Goal: Transaction & Acquisition: Purchase product/service

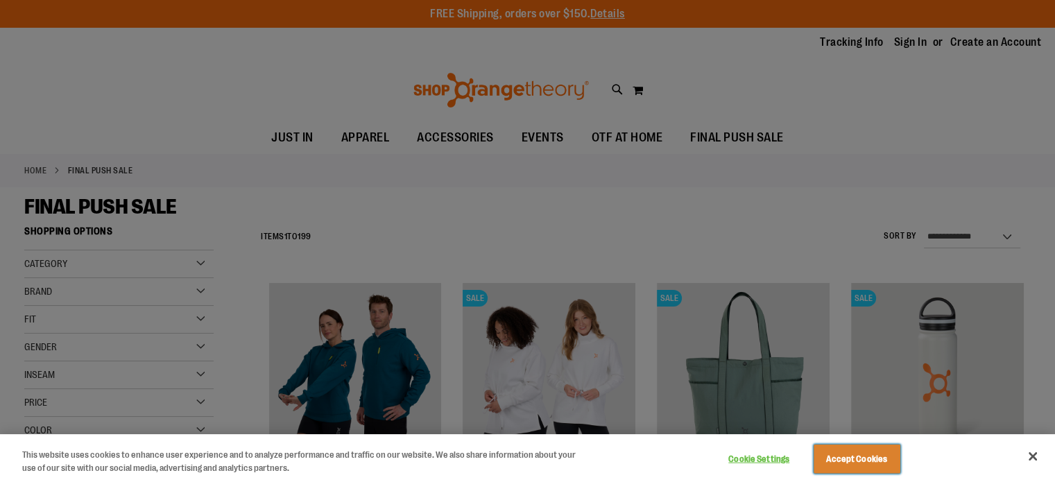
click at [838, 456] on button "Accept Cookies" at bounding box center [857, 459] width 87 height 29
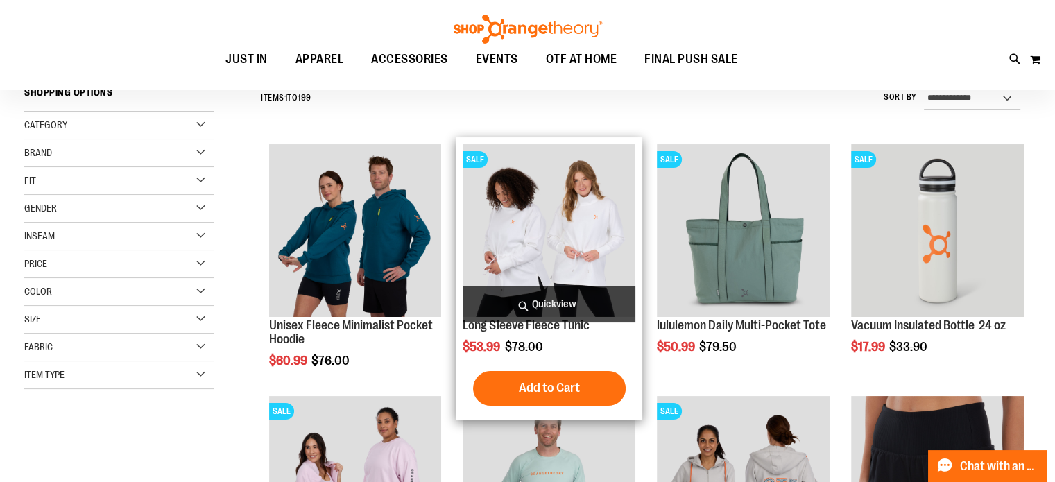
scroll to position [346, 0]
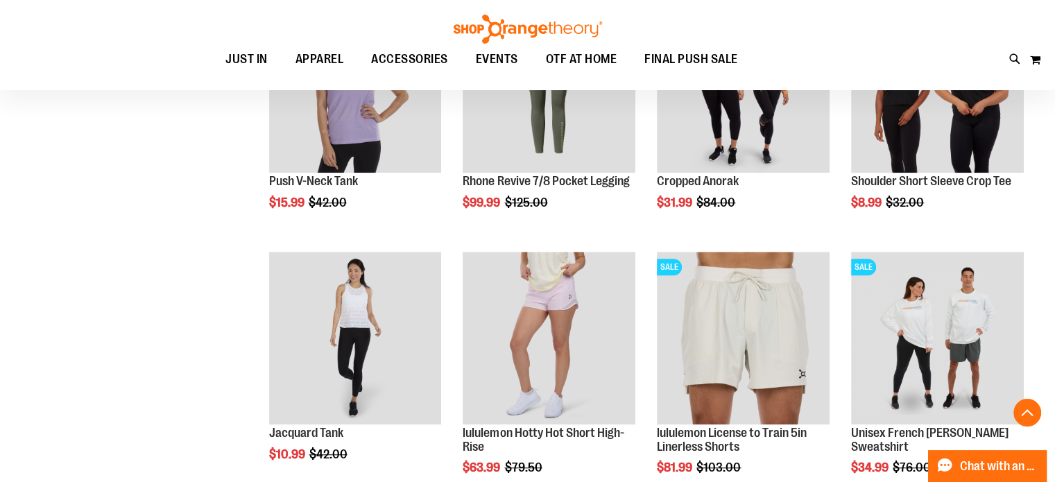
scroll to position [1040, 0]
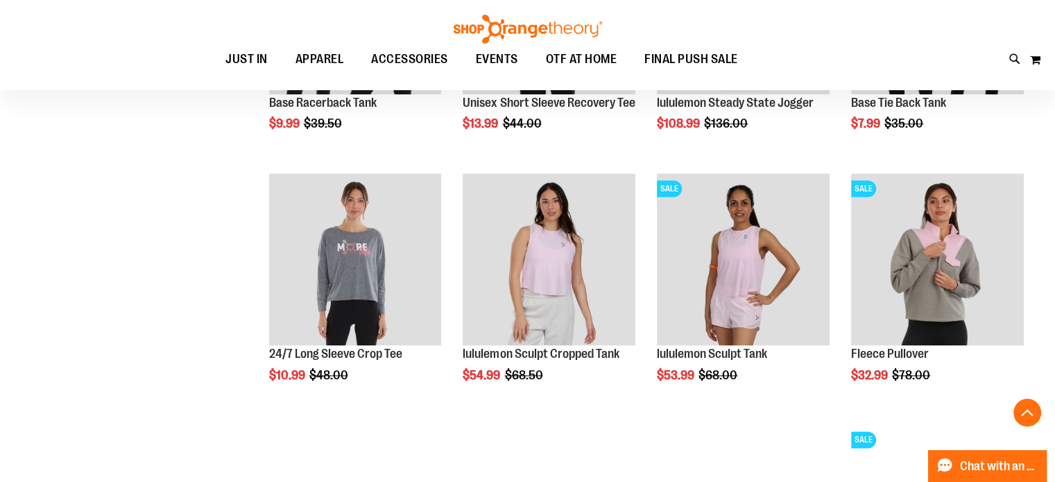
scroll to position [1595, 0]
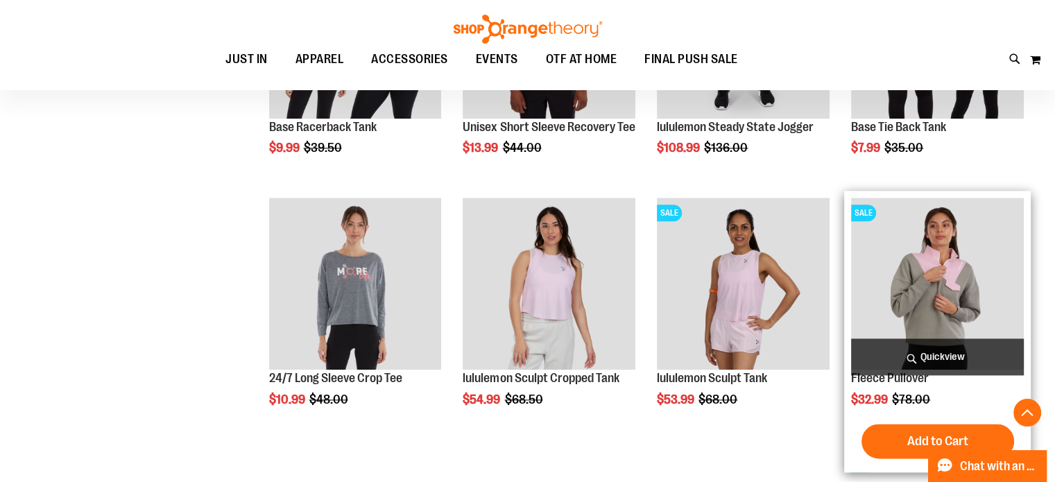
click at [926, 272] on img "product" at bounding box center [937, 284] width 173 height 173
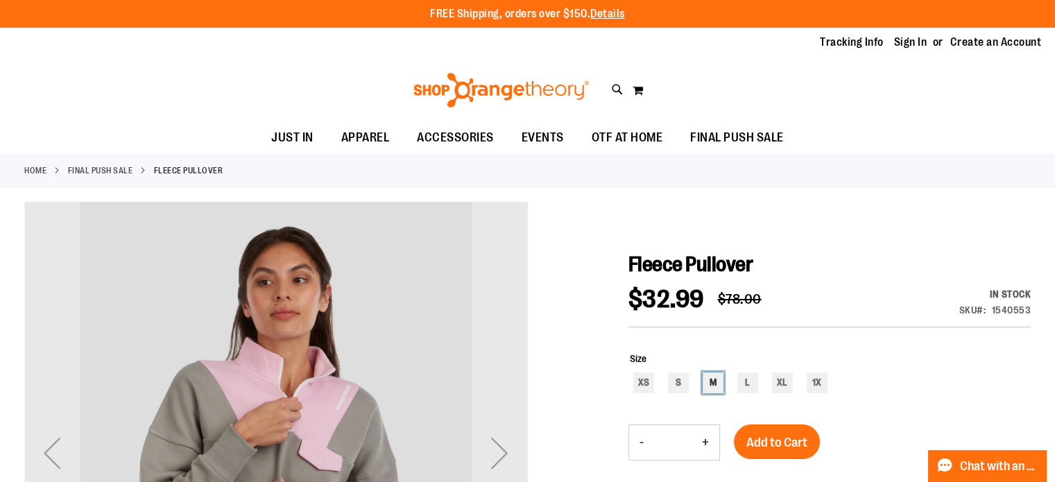
click at [708, 386] on div "M" at bounding box center [713, 383] width 21 height 21
type input "***"
click at [780, 448] on span "Add to Cart" at bounding box center [777, 442] width 61 height 15
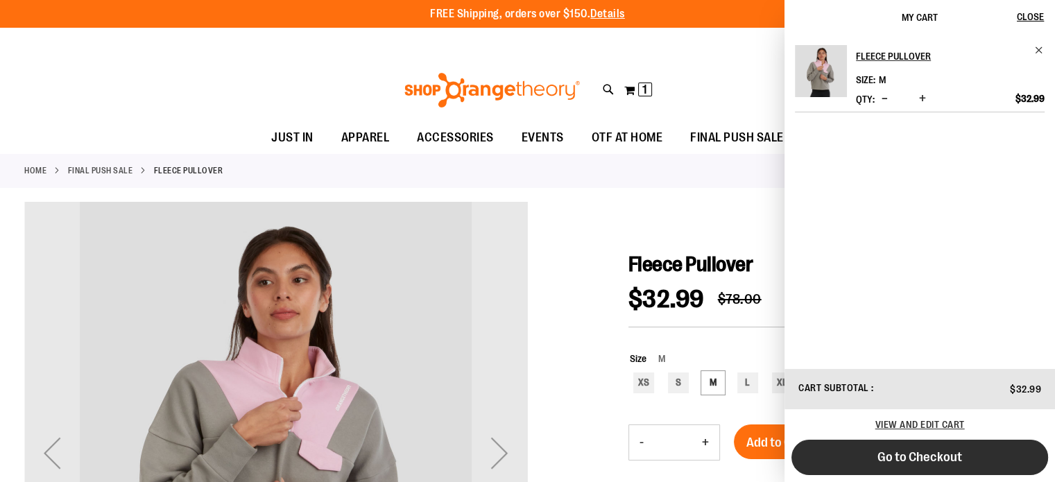
click at [897, 468] on button "Go to Checkout" at bounding box center [920, 457] width 257 height 35
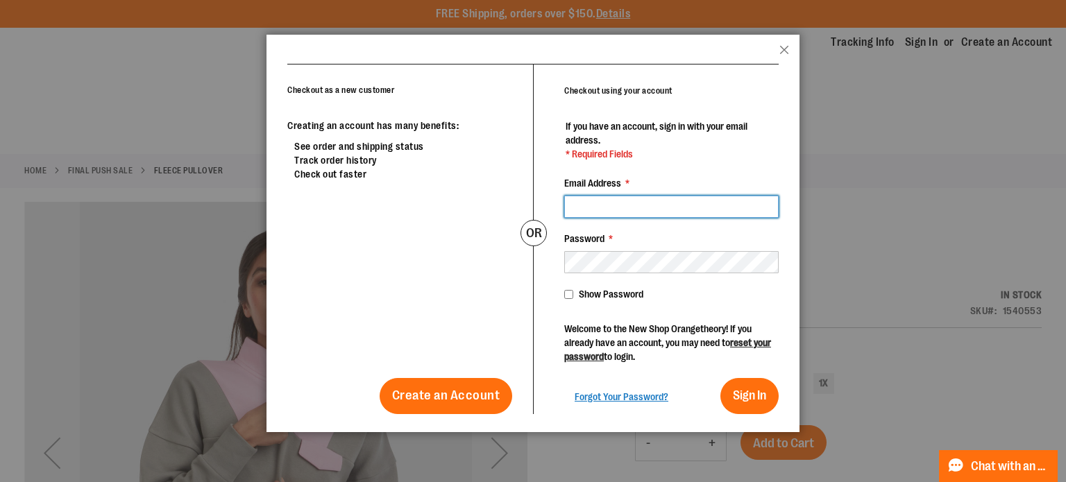
click at [675, 202] on input "Email Address *" at bounding box center [671, 207] width 214 height 22
type input "**********"
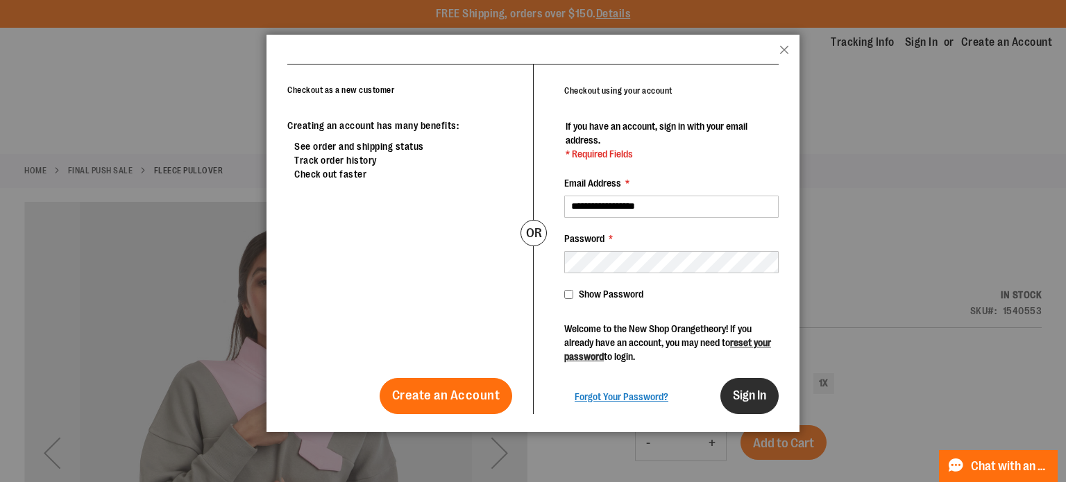
click at [763, 395] on span "Sign In" at bounding box center [749, 396] width 33 height 14
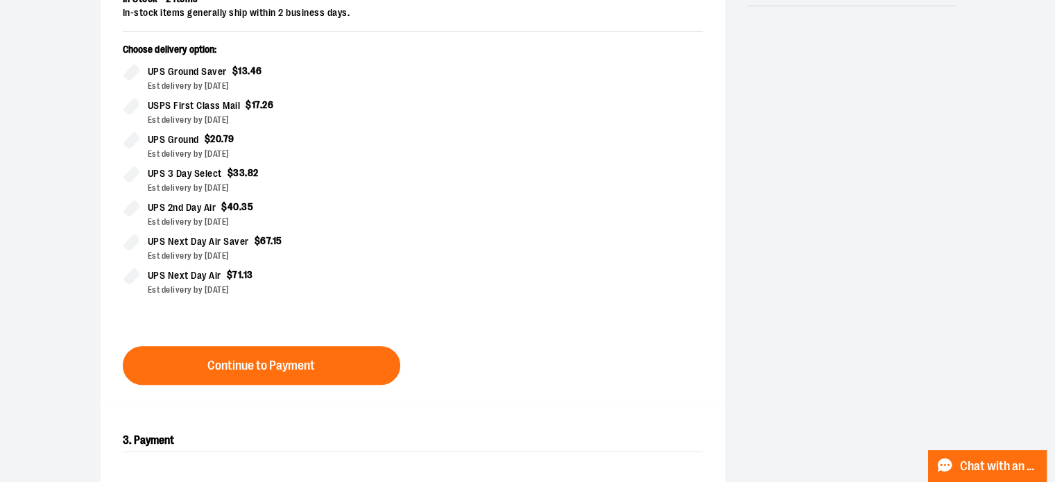
scroll to position [347, 0]
